Goal: Find specific page/section: Find specific page/section

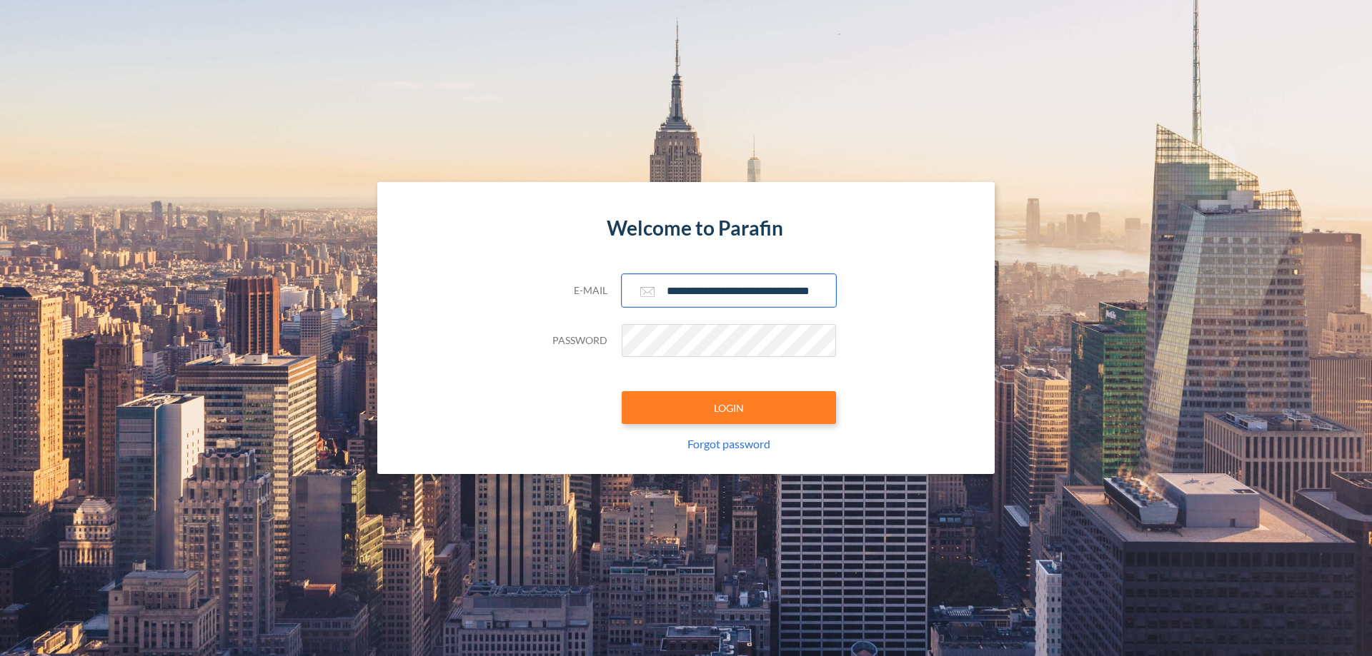
type input "**********"
click at [729, 408] on button "LOGIN" at bounding box center [728, 407] width 214 height 33
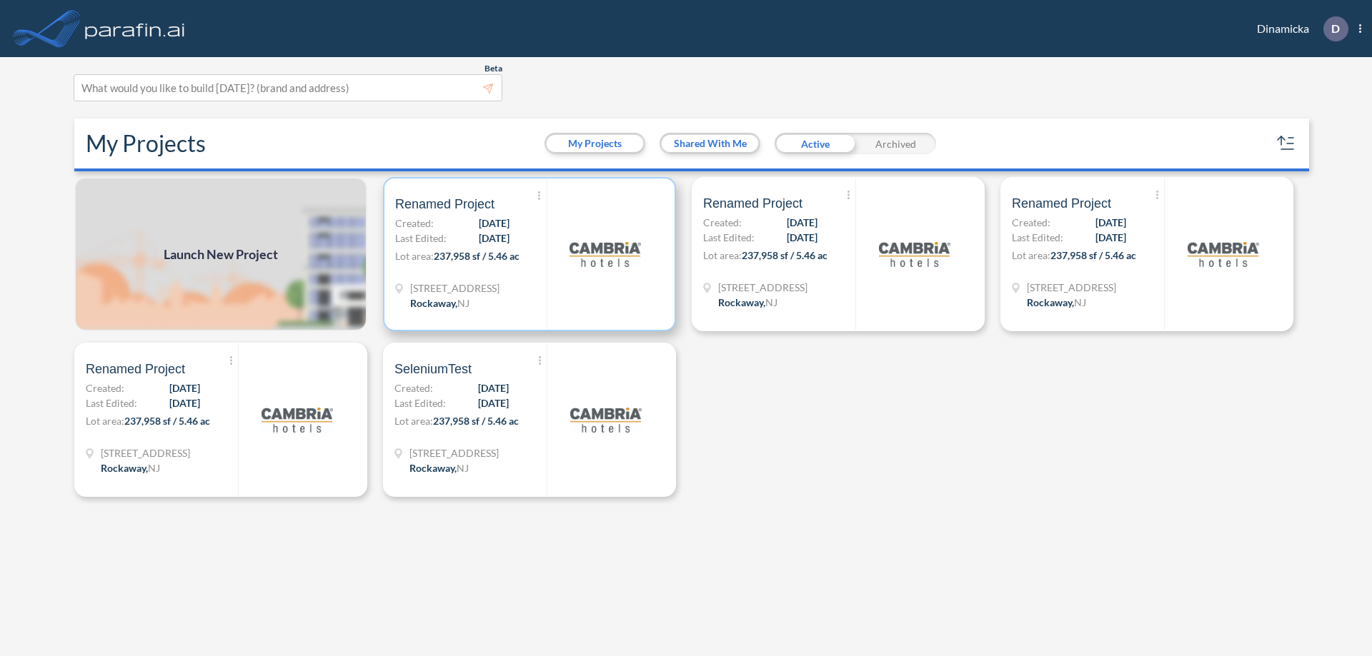
scroll to position [4, 0]
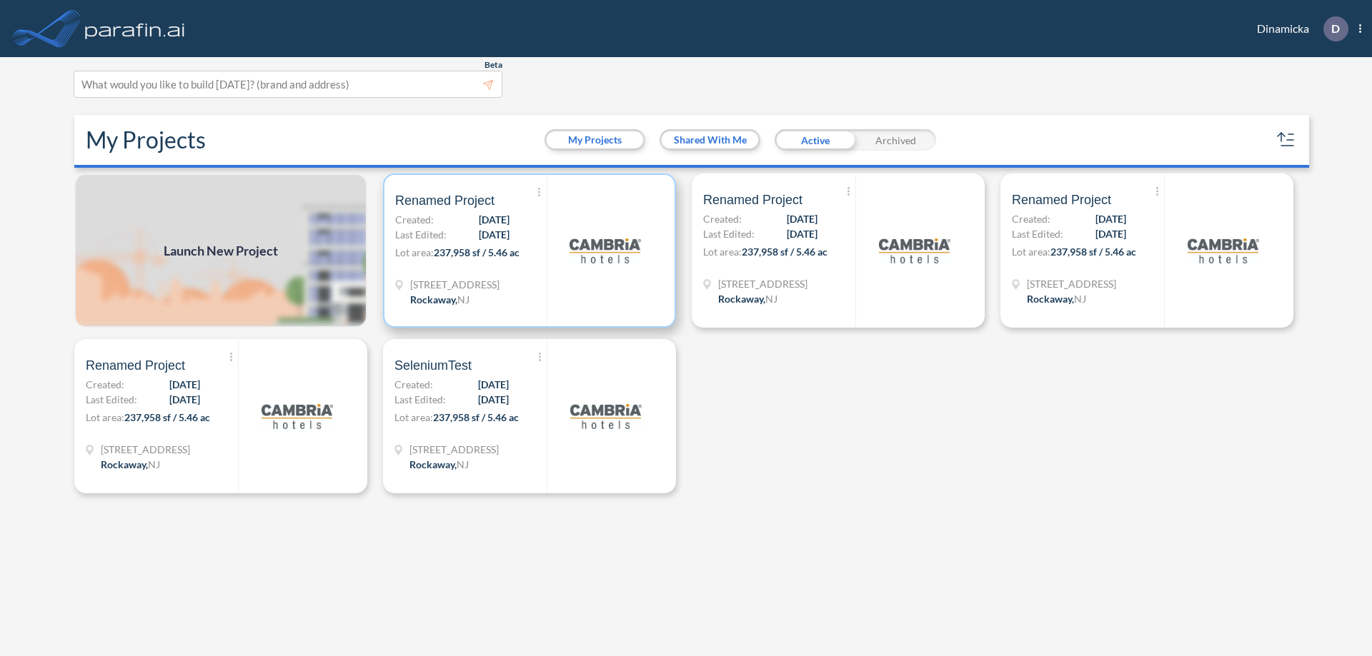
click at [529, 251] on p "Lot area: 237,958 sf / 5.46 ac" at bounding box center [470, 255] width 151 height 21
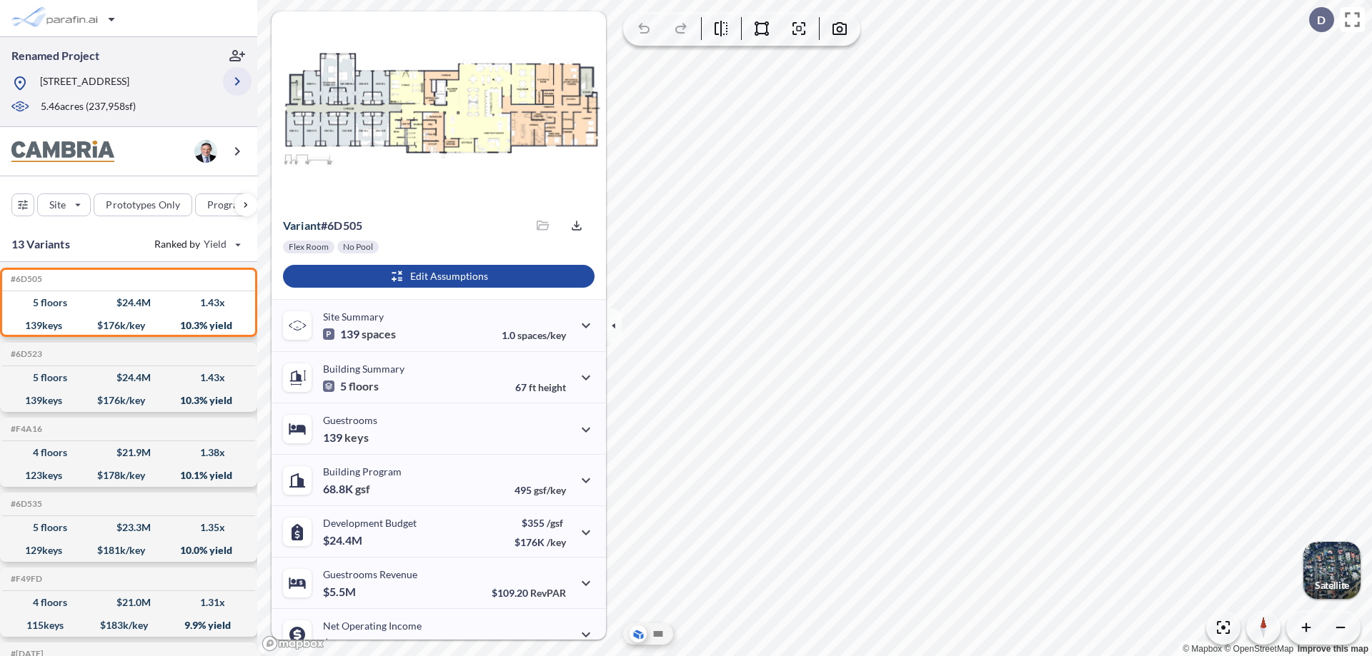
click at [237, 81] on icon "button" at bounding box center [237, 81] width 17 height 17
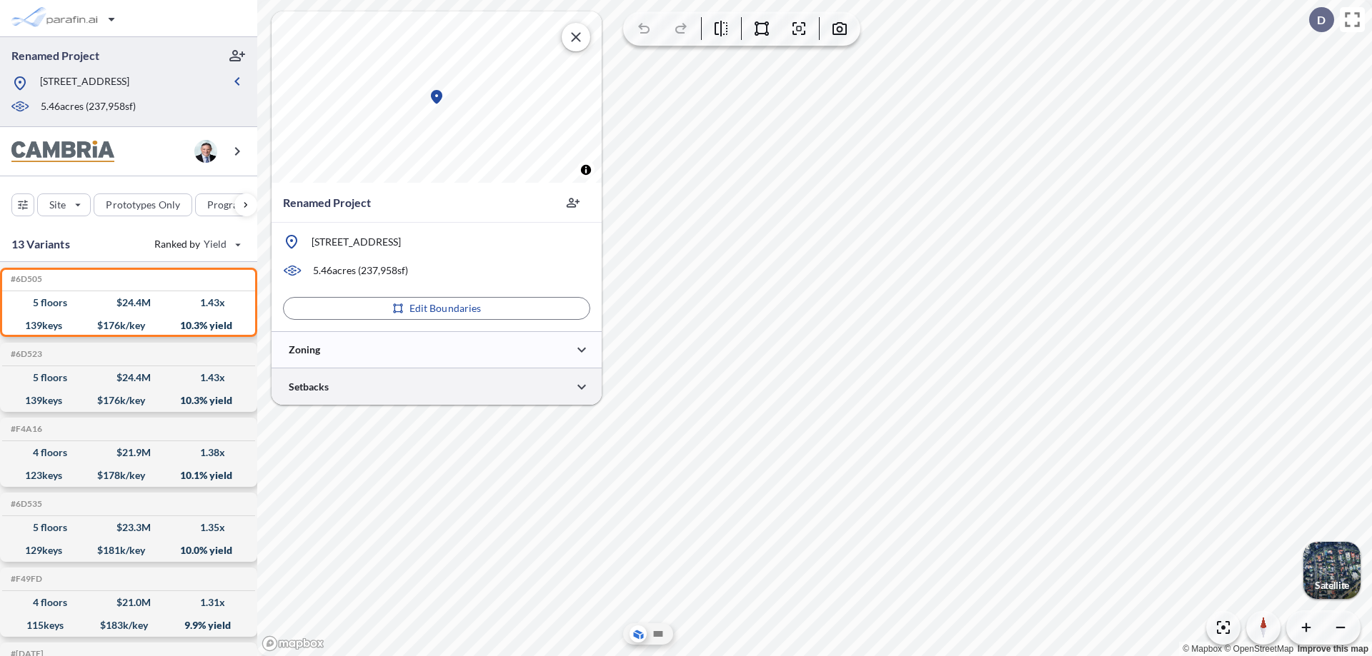
click at [436, 386] on div at bounding box center [436, 387] width 330 height 36
